Goal: Information Seeking & Learning: Find specific fact

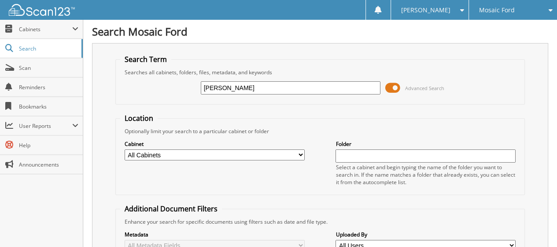
type input "[PERSON_NAME]"
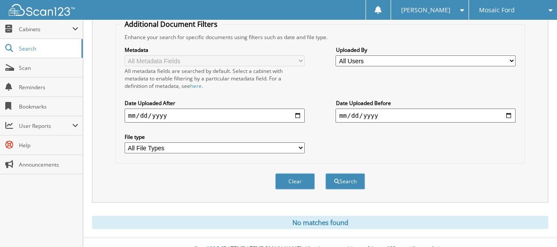
scroll to position [189, 0]
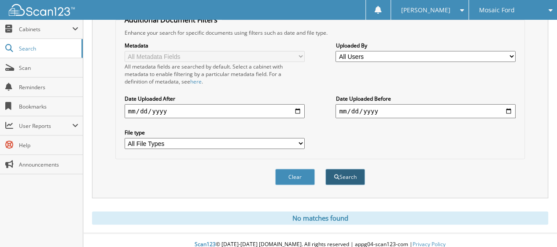
click at [356, 169] on button "Search" at bounding box center [345, 177] width 40 height 16
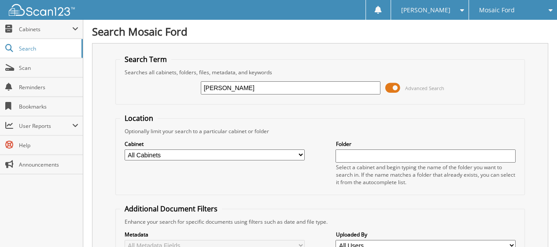
click at [248, 87] on input "[PERSON_NAME]" at bounding box center [291, 87] width 180 height 13
type input "gradys motors"
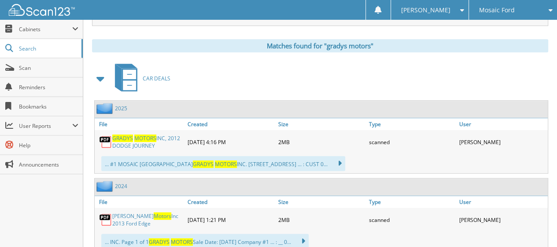
scroll to position [352, 0]
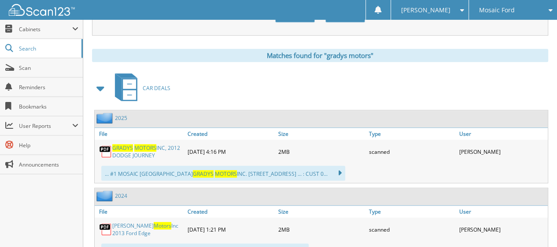
click at [109, 113] on img at bounding box center [105, 118] width 18 height 11
click at [329, 167] on icon at bounding box center [335, 173] width 13 height 12
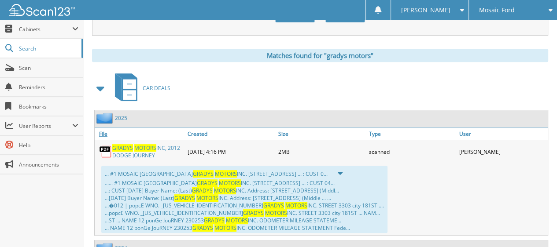
click at [98, 128] on link "File" at bounding box center [140, 134] width 91 height 12
click at [329, 167] on icon at bounding box center [336, 173] width 14 height 12
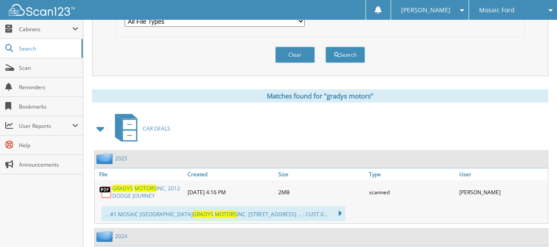
scroll to position [308, 0]
